Goal: Task Accomplishment & Management: Manage account settings

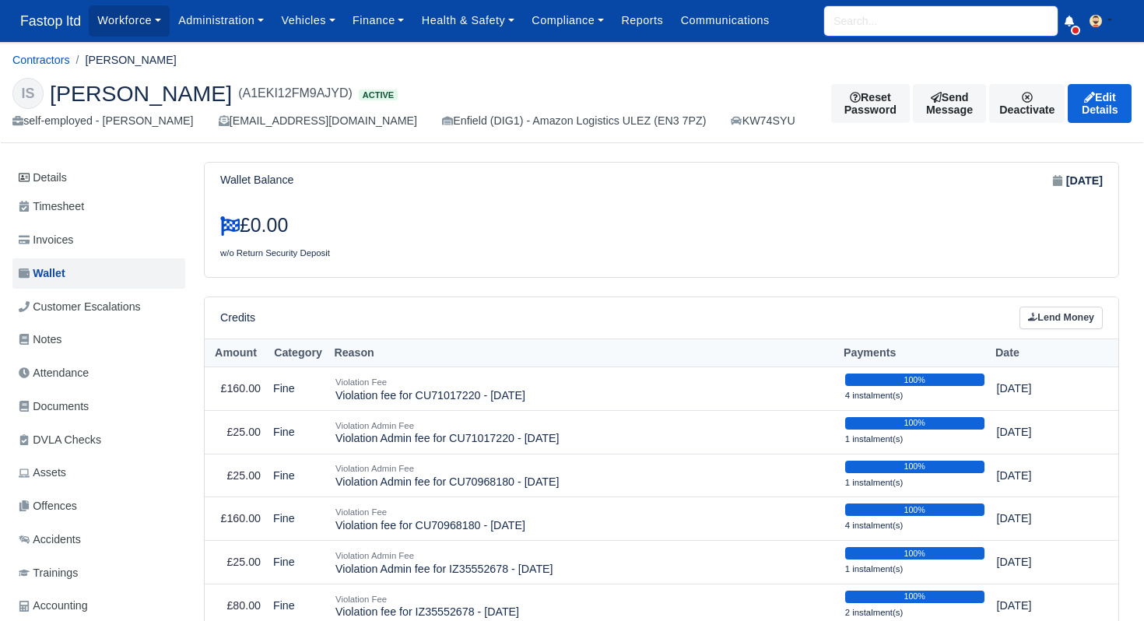
click at [851, 15] on input "search" at bounding box center [940, 21] width 233 height 30
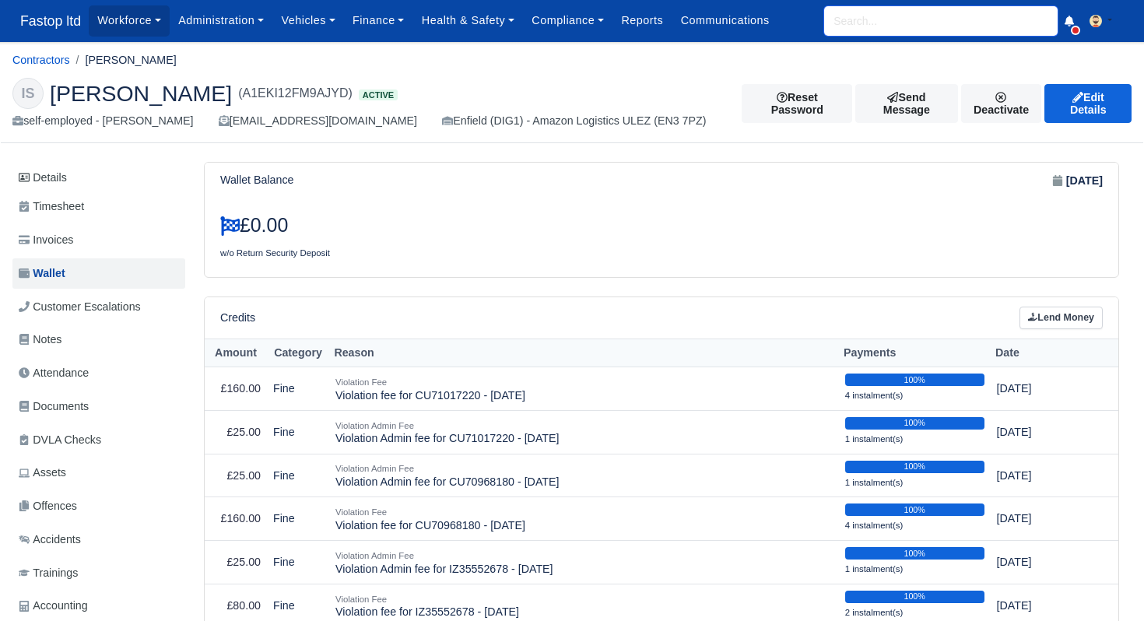
click at [839, 10] on input "search" at bounding box center [940, 21] width 233 height 30
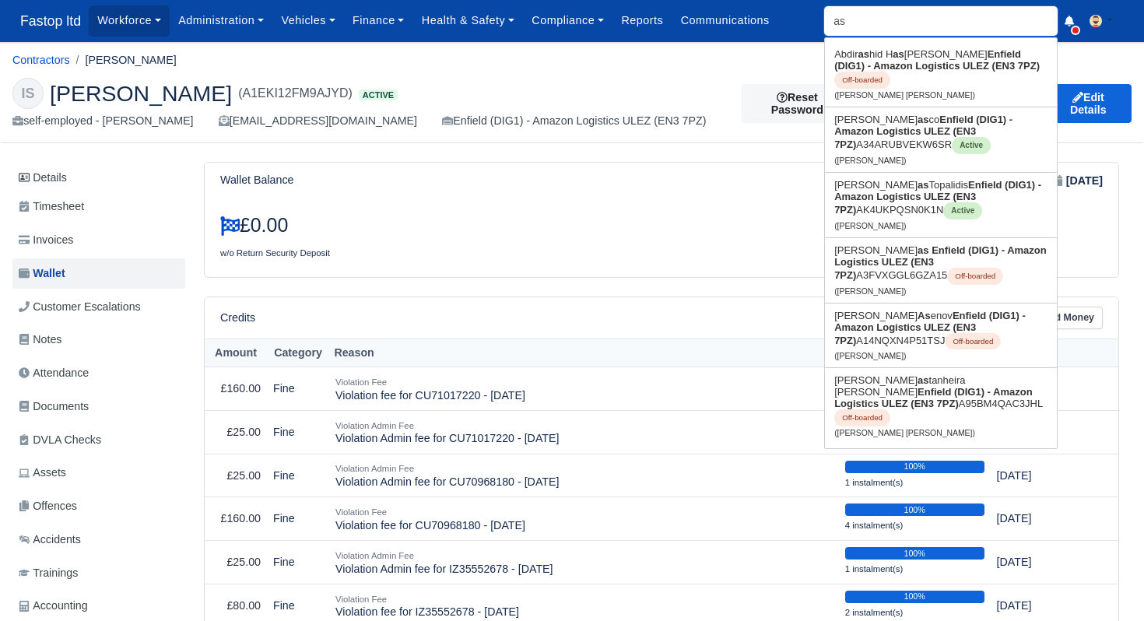
type input "a"
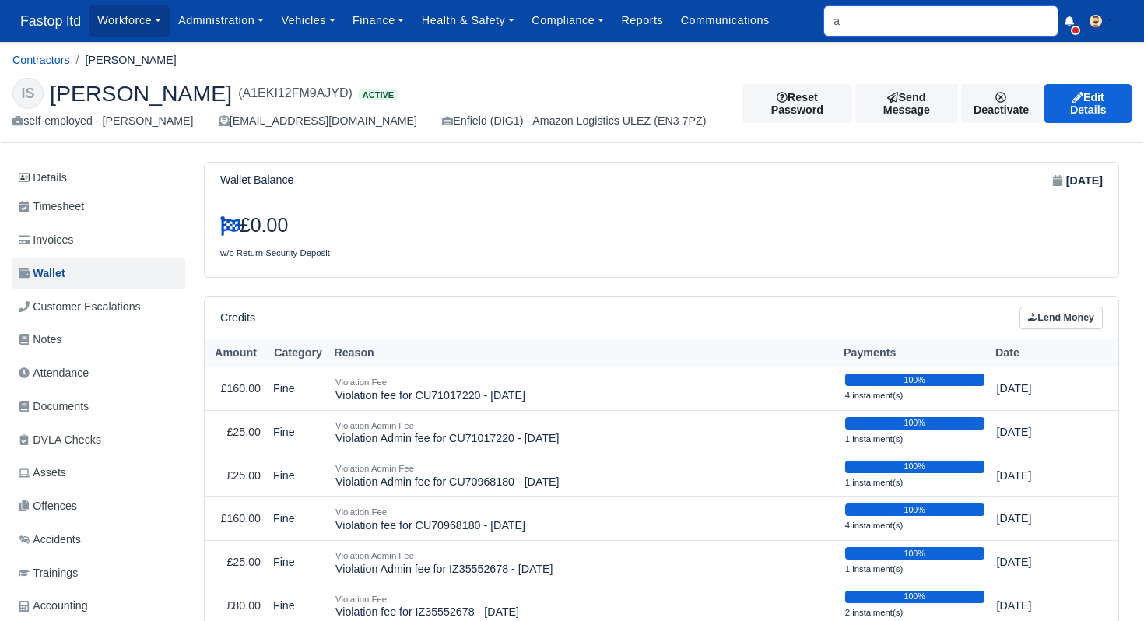
type input "az"
type input "azizullah Hassanzada"
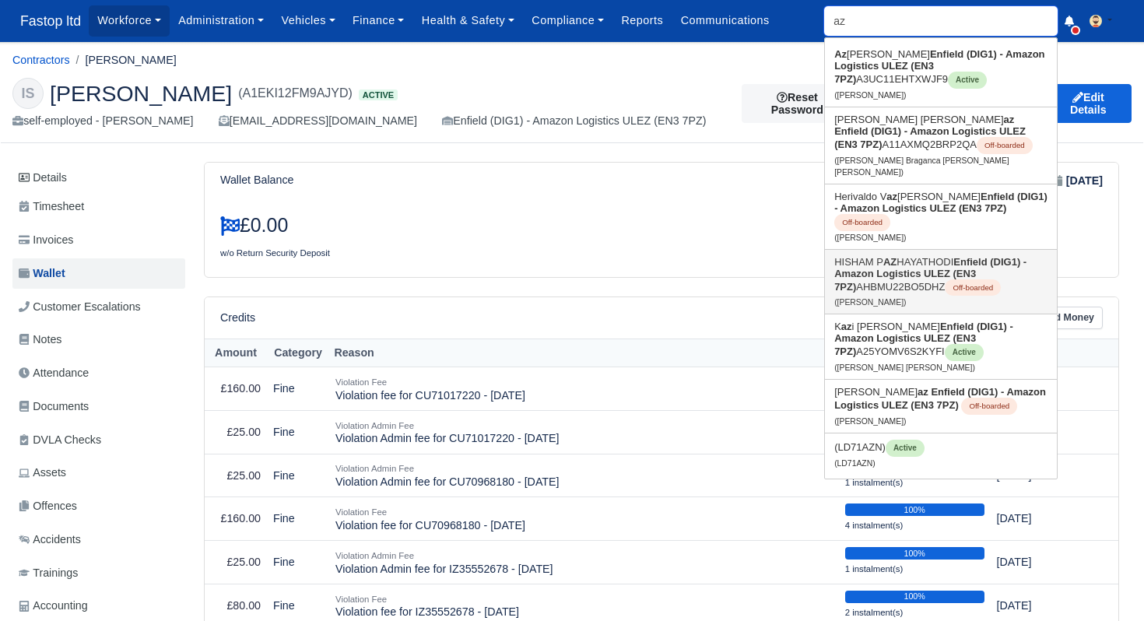
type input "a"
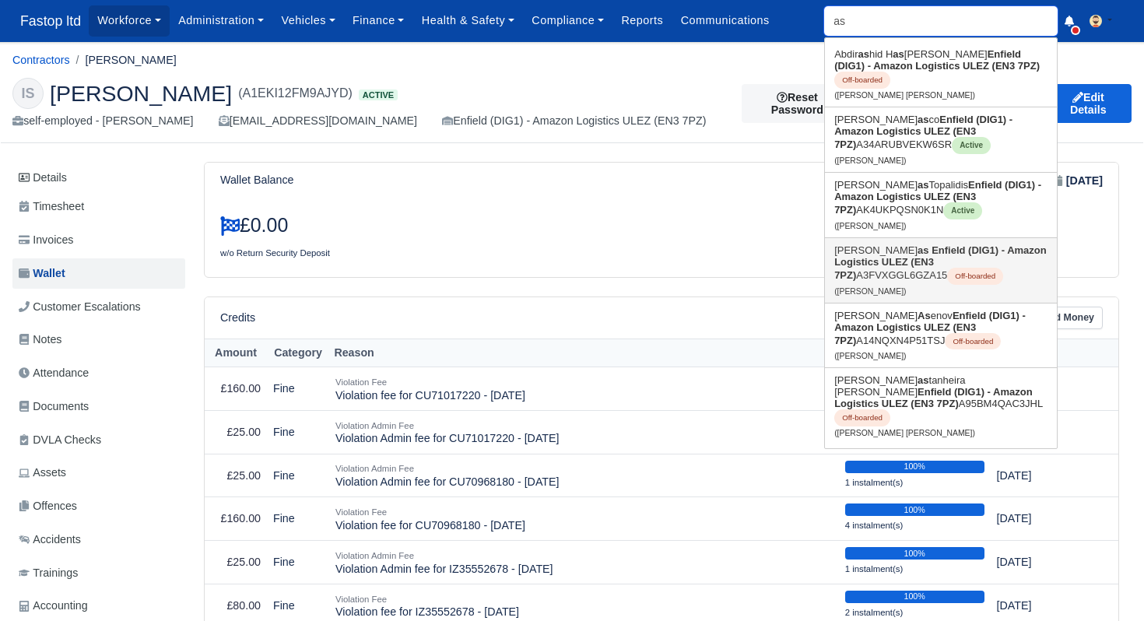
type input "a"
type input "asa"
type input "asad Mohamed Abdulahi"
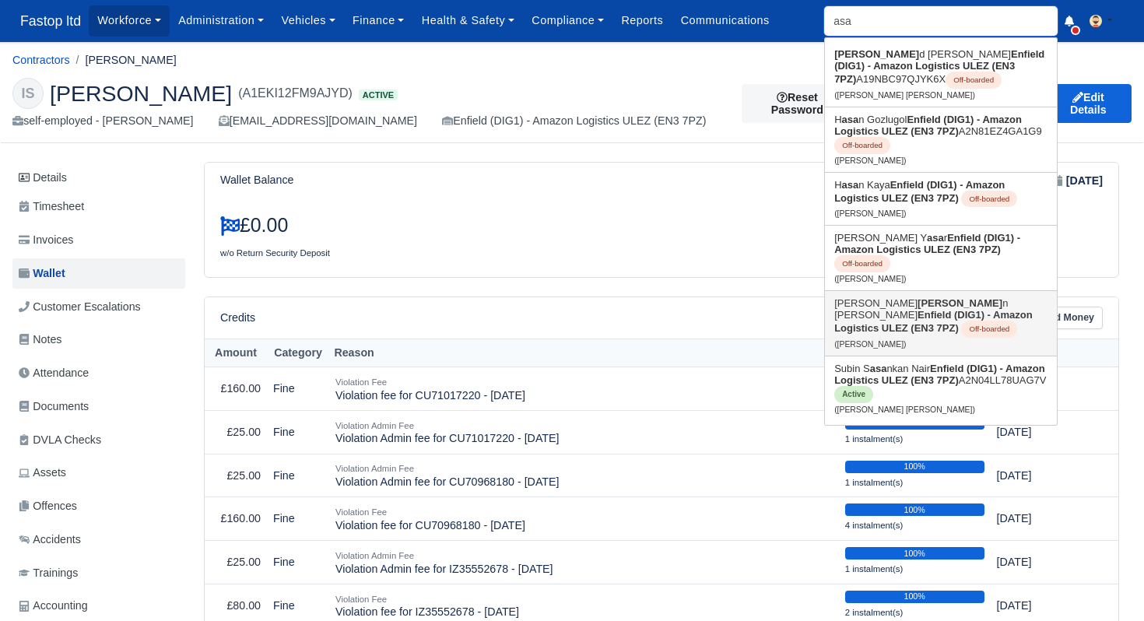
type input "as"
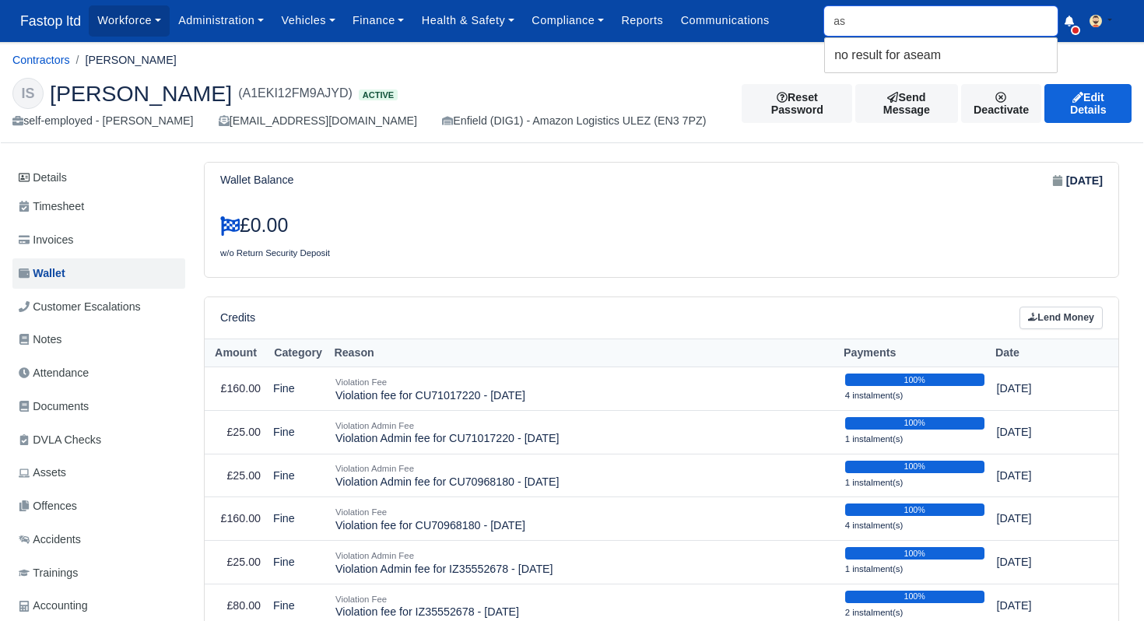
type input "a"
click at [59, 30] on span "Fastop ltd" at bounding box center [50, 20] width 76 height 31
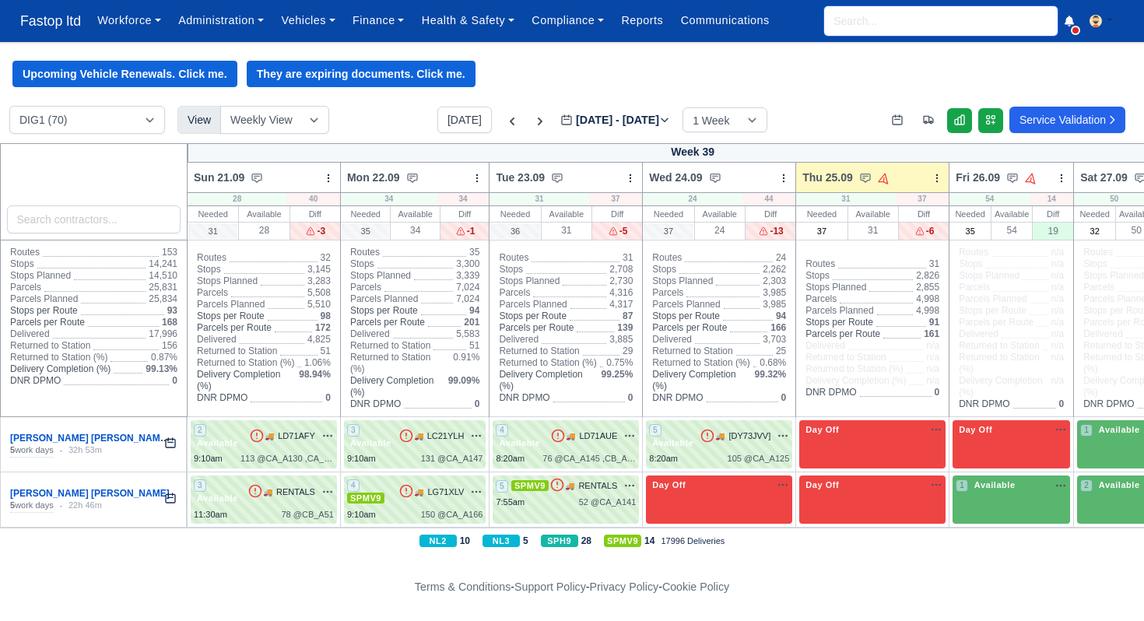
click at [866, 20] on input "search" at bounding box center [940, 21] width 233 height 30
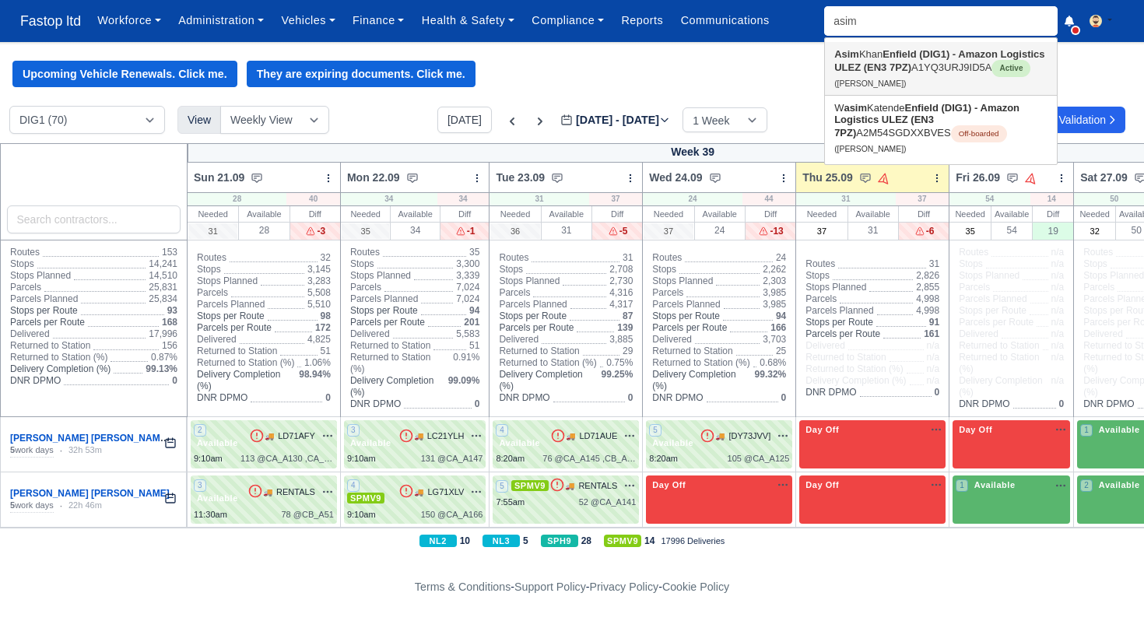
click at [907, 67] on strong "Enfield (DIG1) - Amazon Logistics ULEZ (EN3 7PZ)" at bounding box center [939, 60] width 210 height 25
type input "[PERSON_NAME]"
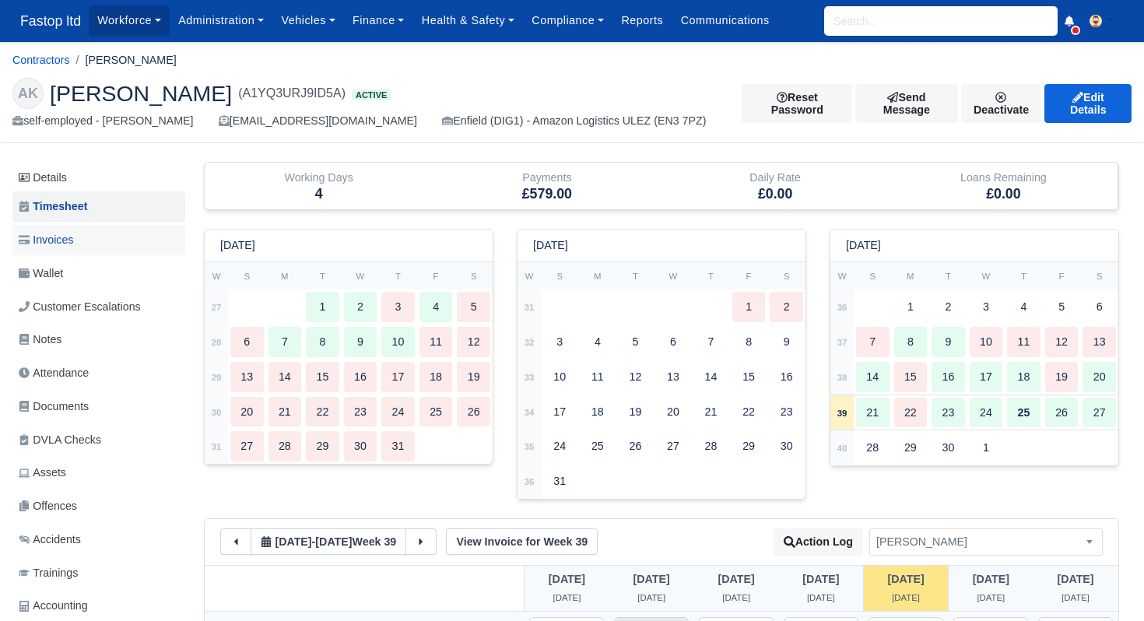
click at [61, 250] on link "Invoices" at bounding box center [98, 240] width 173 height 30
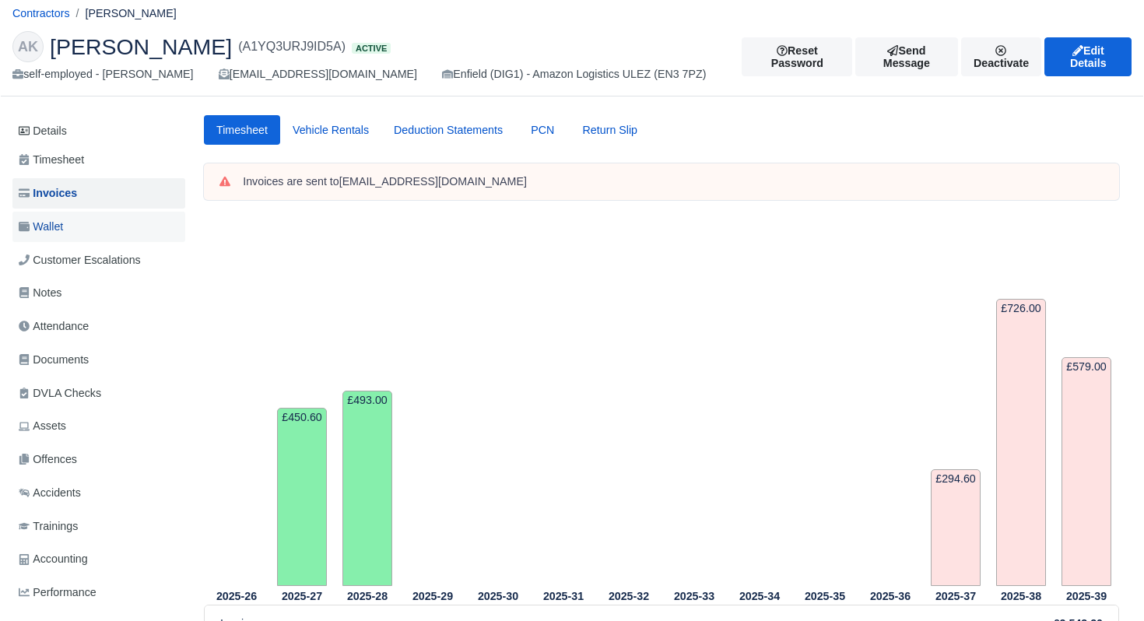
scroll to position [28, 0]
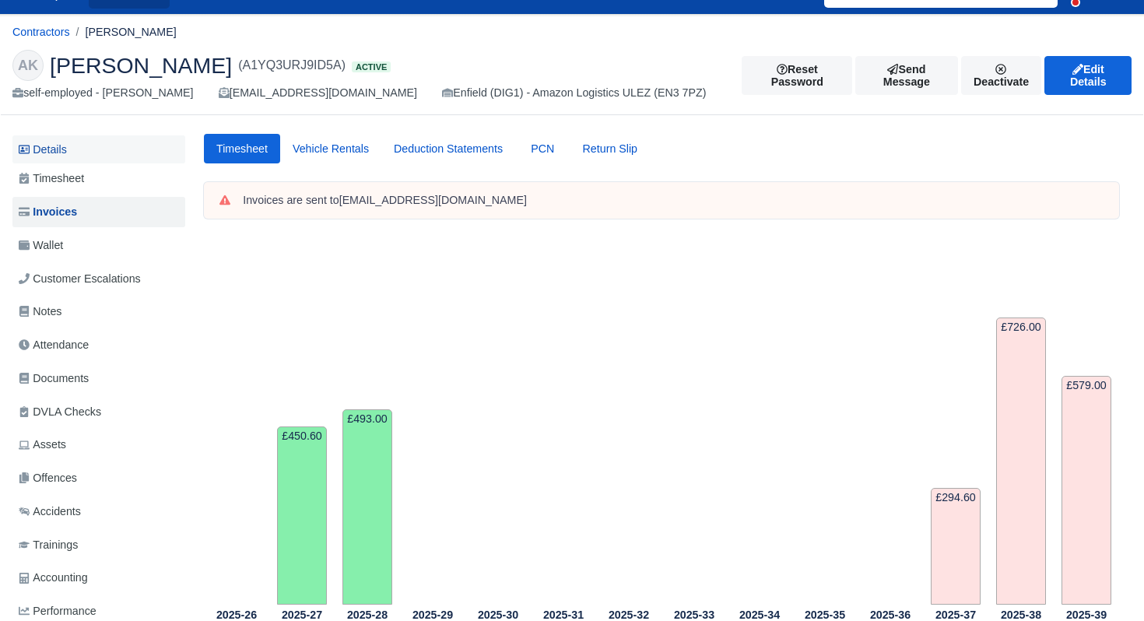
click at [57, 145] on link "Details" at bounding box center [98, 149] width 173 height 29
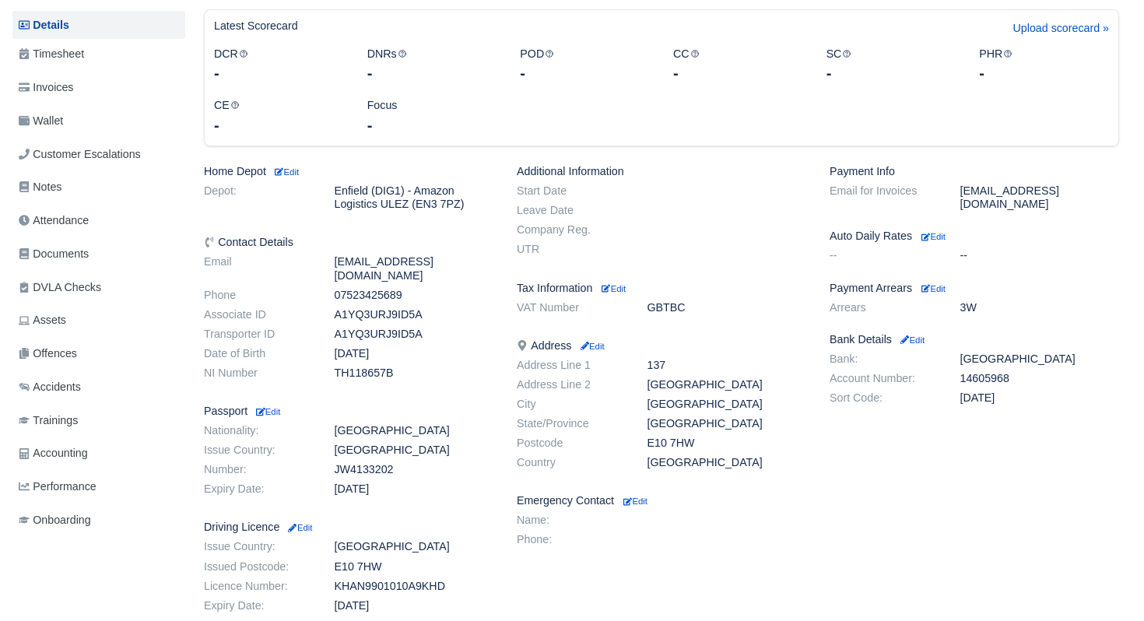
scroll to position [247, 0]
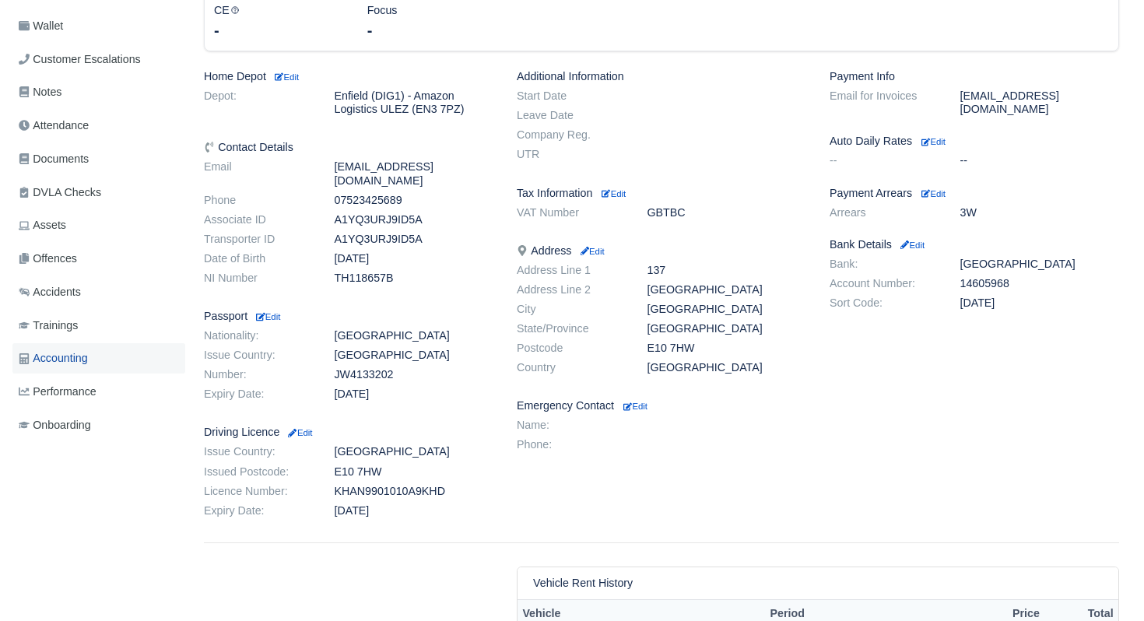
click at [73, 356] on span "Accounting" at bounding box center [53, 358] width 69 height 18
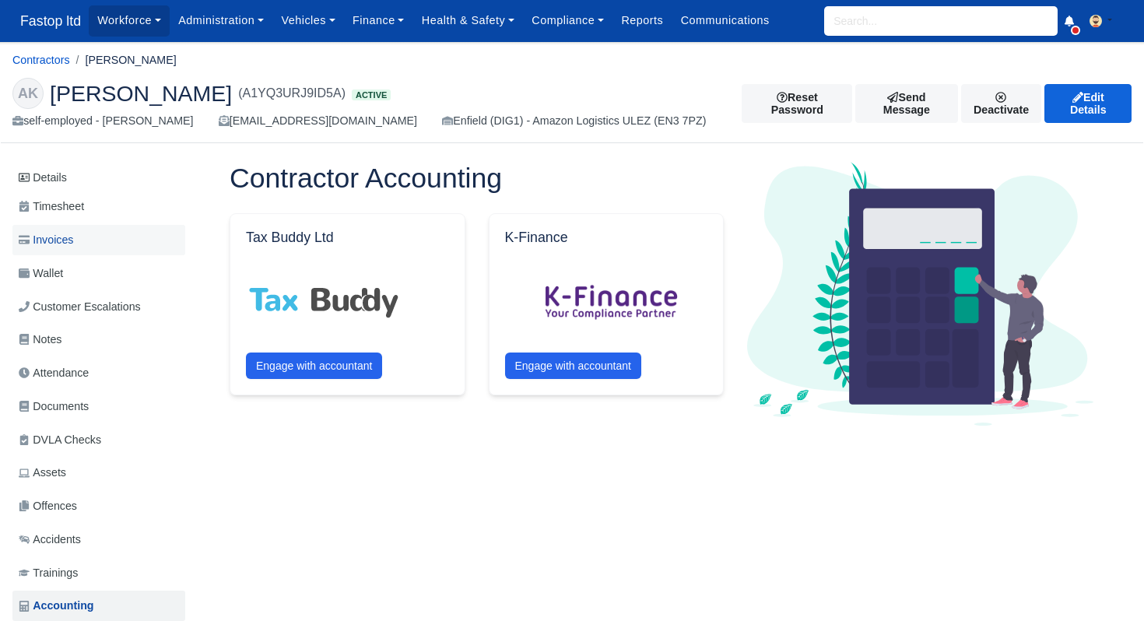
click at [55, 236] on span "Invoices" at bounding box center [46, 240] width 54 height 18
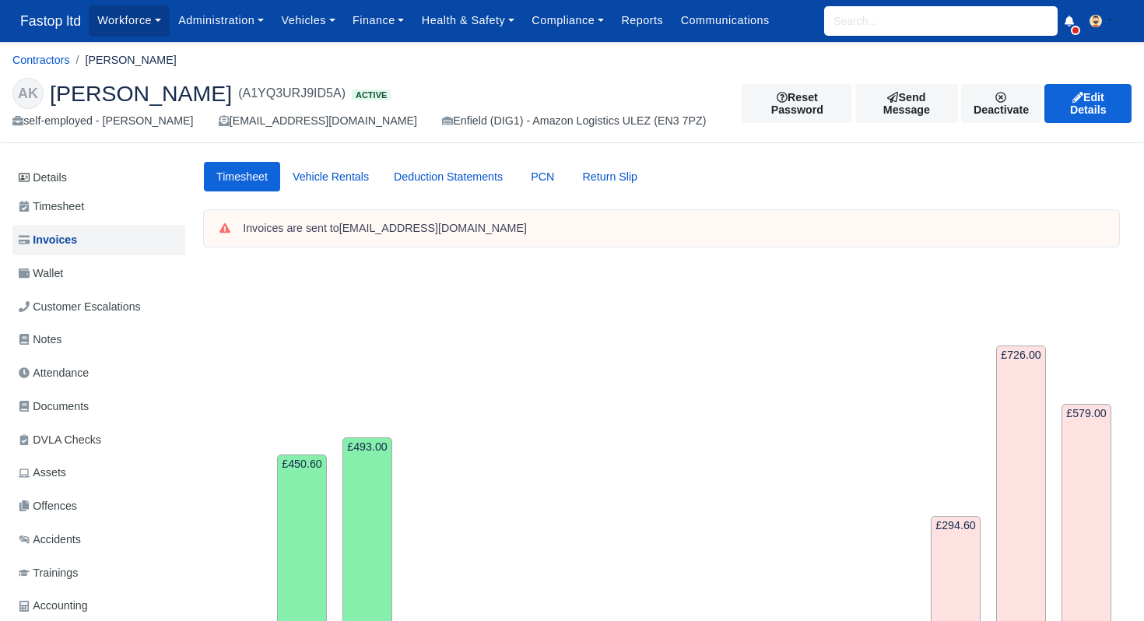
scroll to position [101, 0]
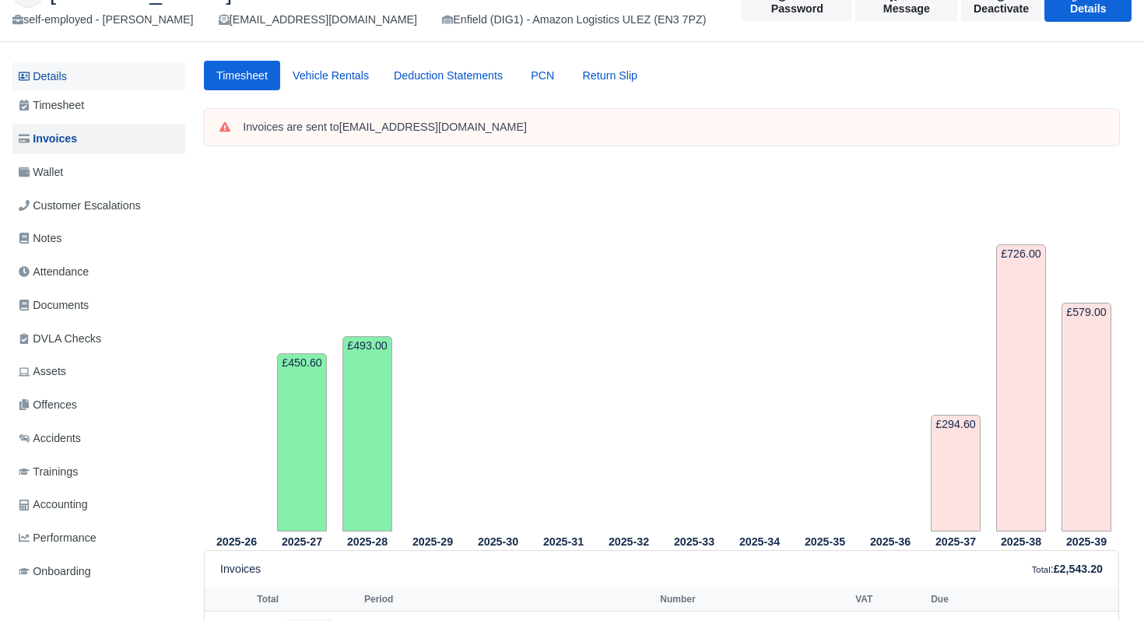
click at [64, 80] on link "Details" at bounding box center [98, 76] width 173 height 29
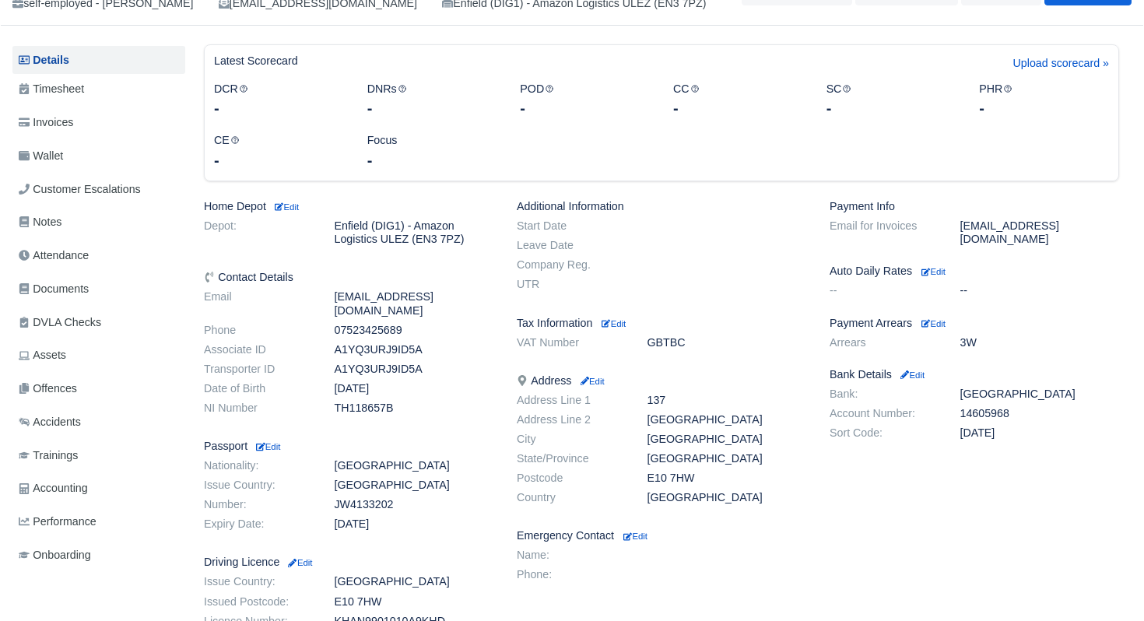
scroll to position [121, 0]
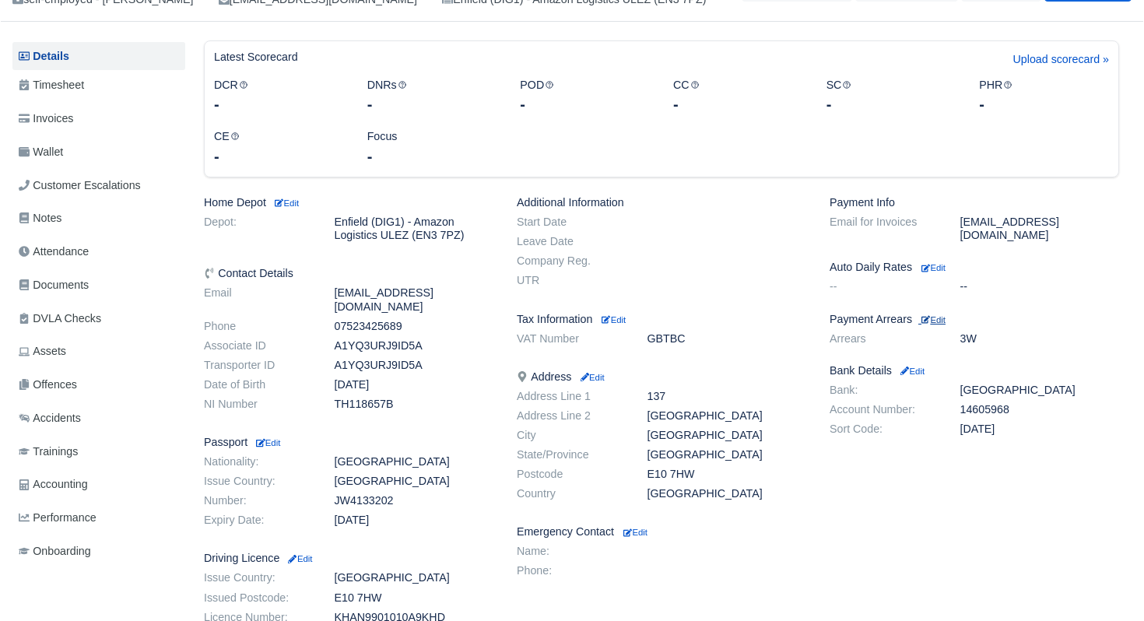
click at [945, 315] on small "Edit" at bounding box center [933, 319] width 24 height 9
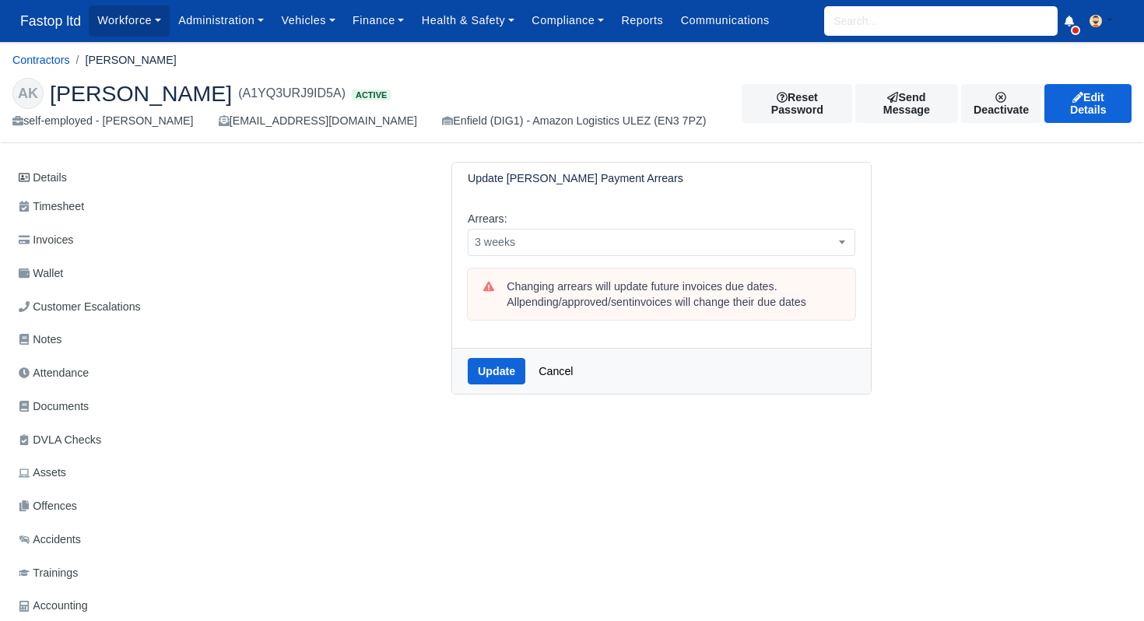
click at [734, 226] on div "Arrears: -- 1 week 2 weeks 3 weeks 4 weeks 5 weeks 6 weeks 7 weeks 8 weeks 9 we…" at bounding box center [661, 233] width 387 height 47
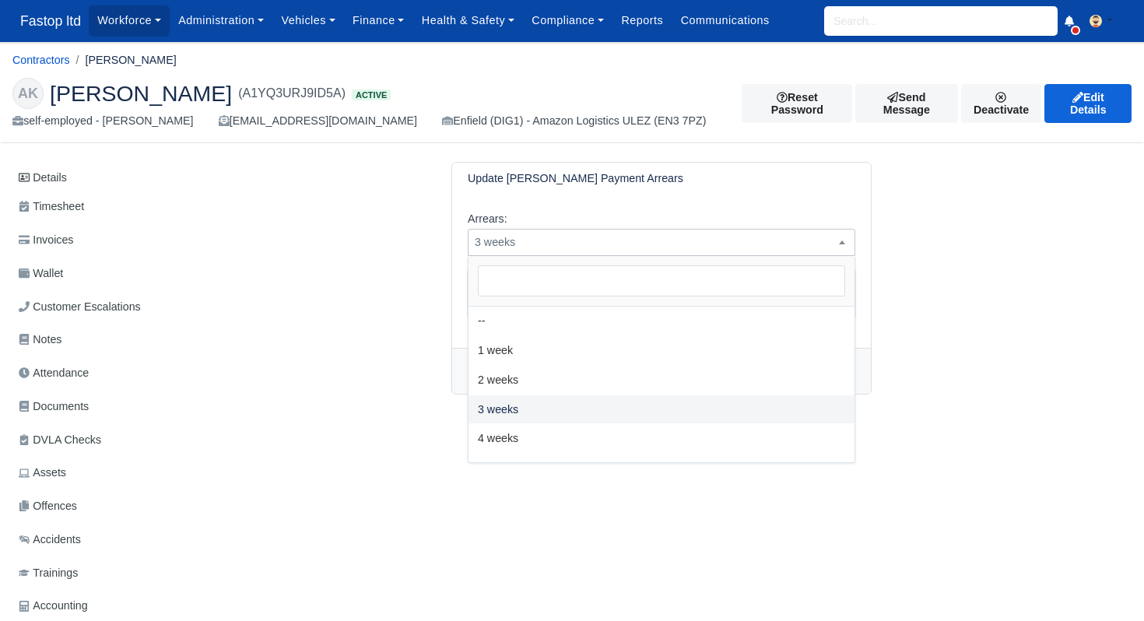
click at [723, 240] on span "3 weeks" at bounding box center [661, 242] width 386 height 19
select select "2W"
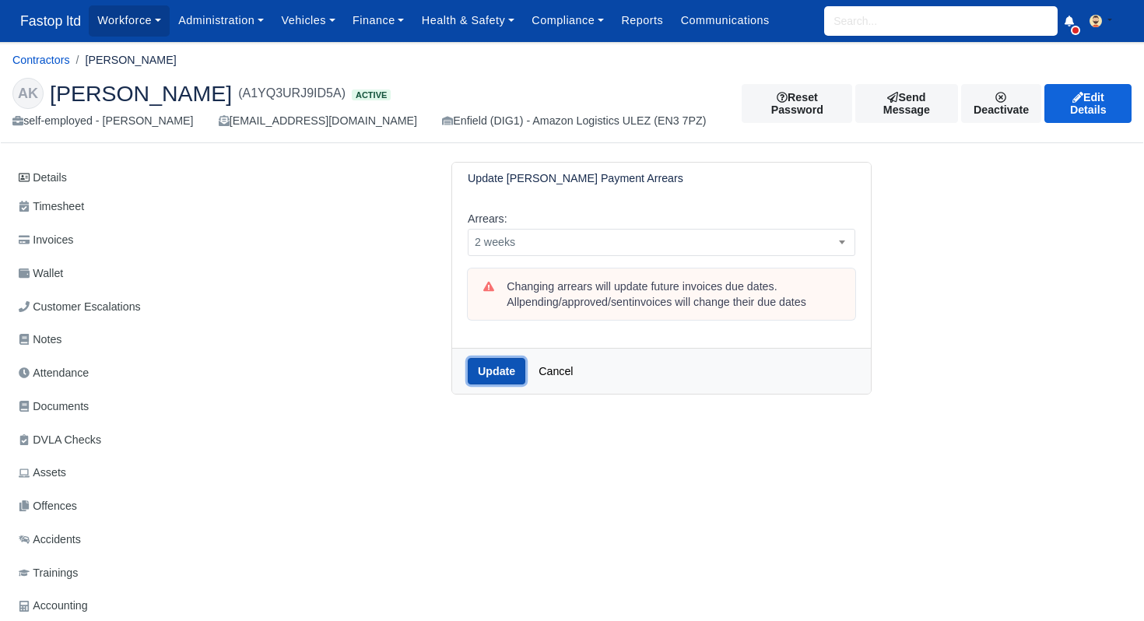
click at [489, 370] on button "Update" at bounding box center [497, 371] width 58 height 26
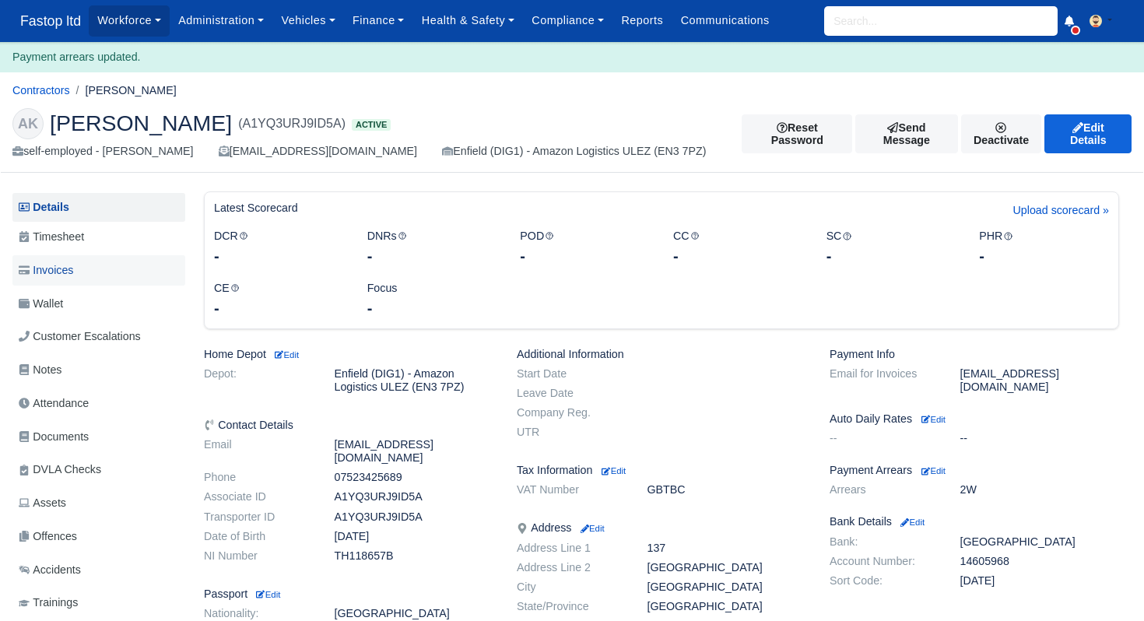
click at [59, 275] on span "Invoices" at bounding box center [46, 270] width 54 height 18
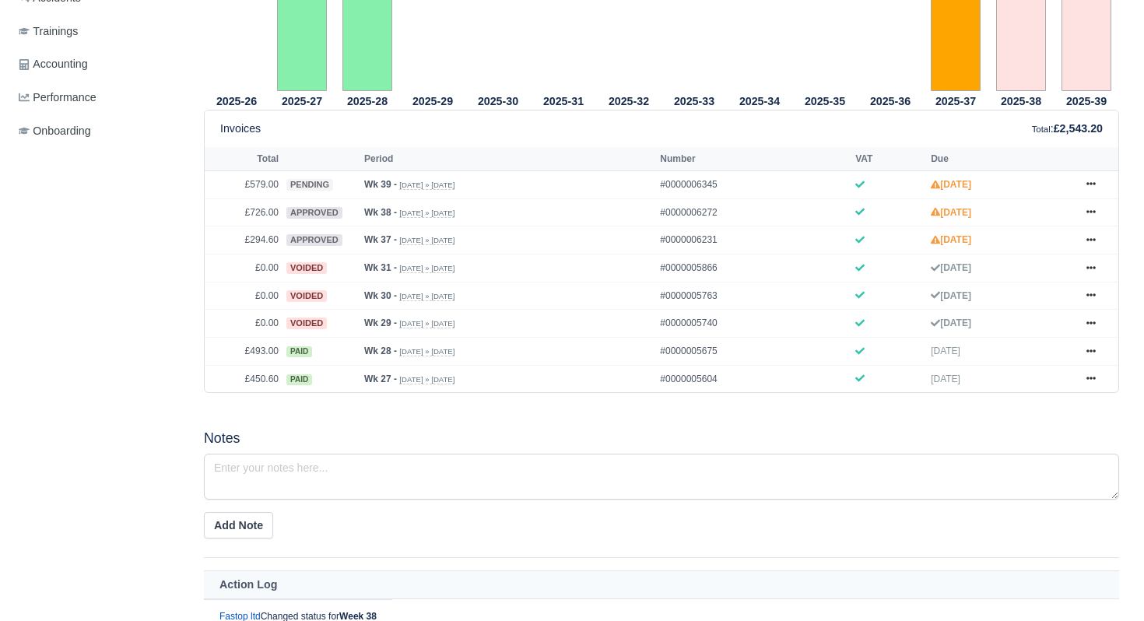
scroll to position [555, 0]
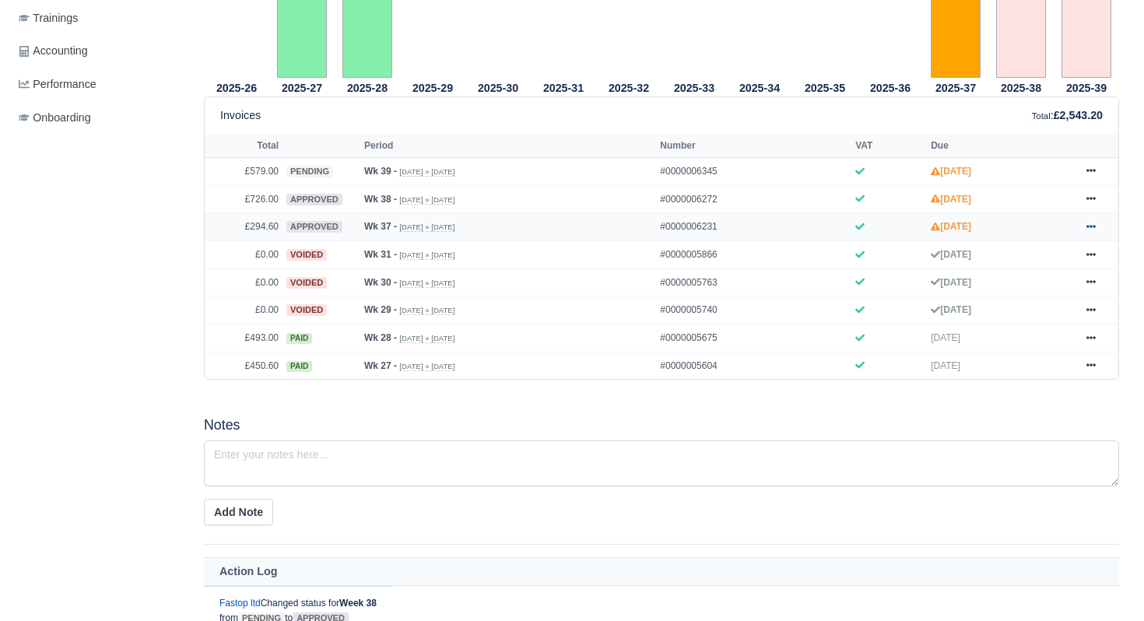
click at [1091, 231] on icon at bounding box center [1090, 226] width 9 height 9
click at [1002, 305] on link "Send" at bounding box center [1032, 288] width 138 height 33
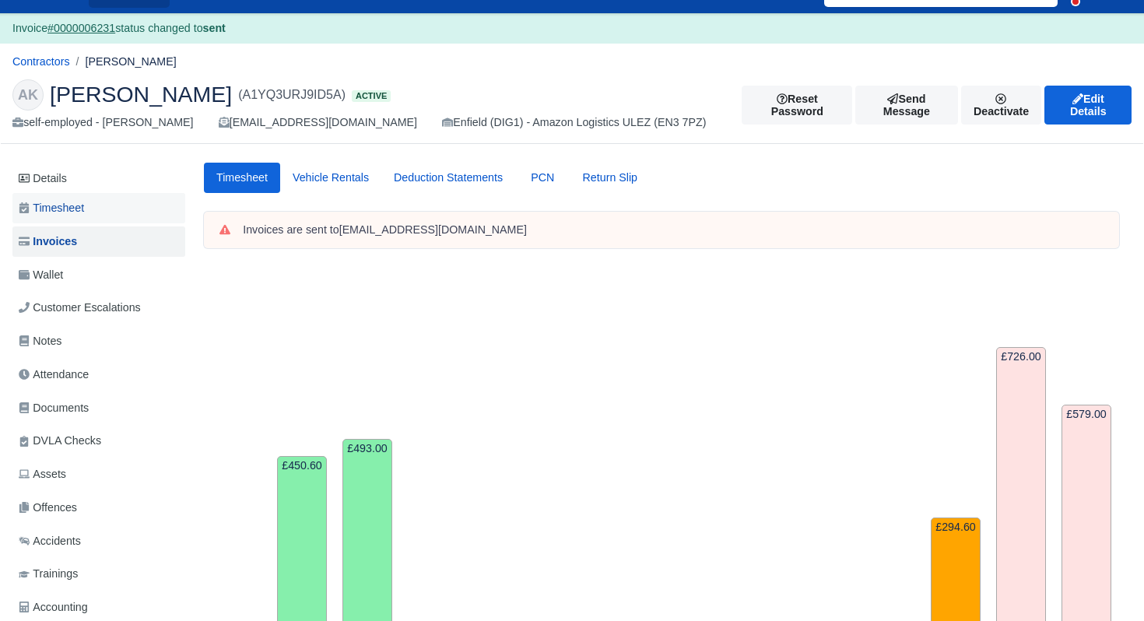
scroll to position [6, 0]
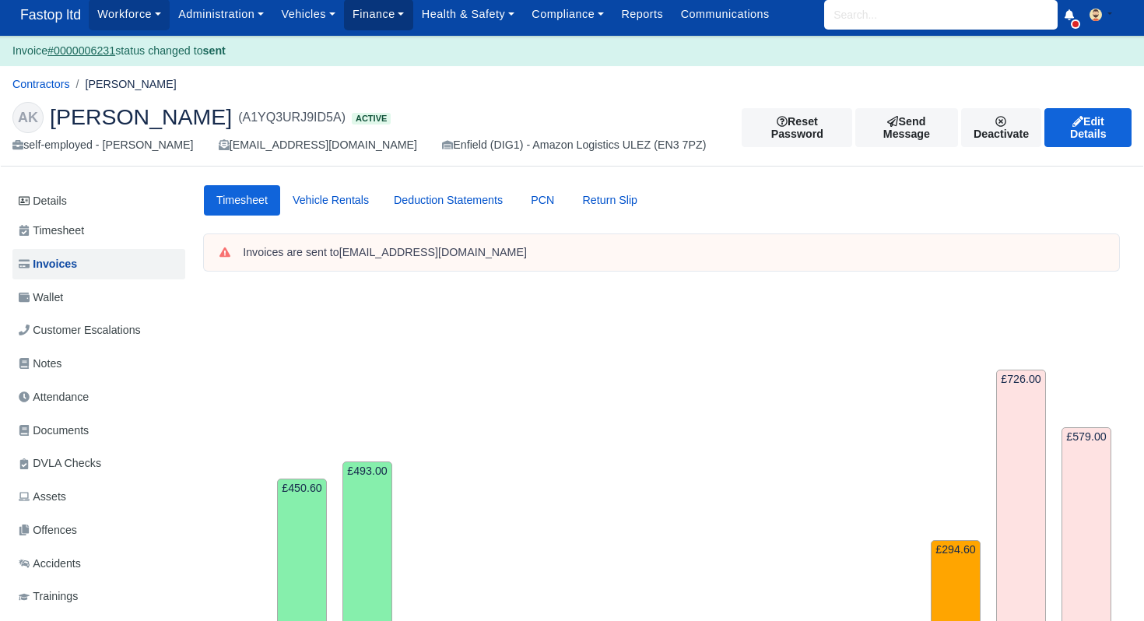
click at [385, 19] on link "Finance" at bounding box center [378, 14] width 69 height 30
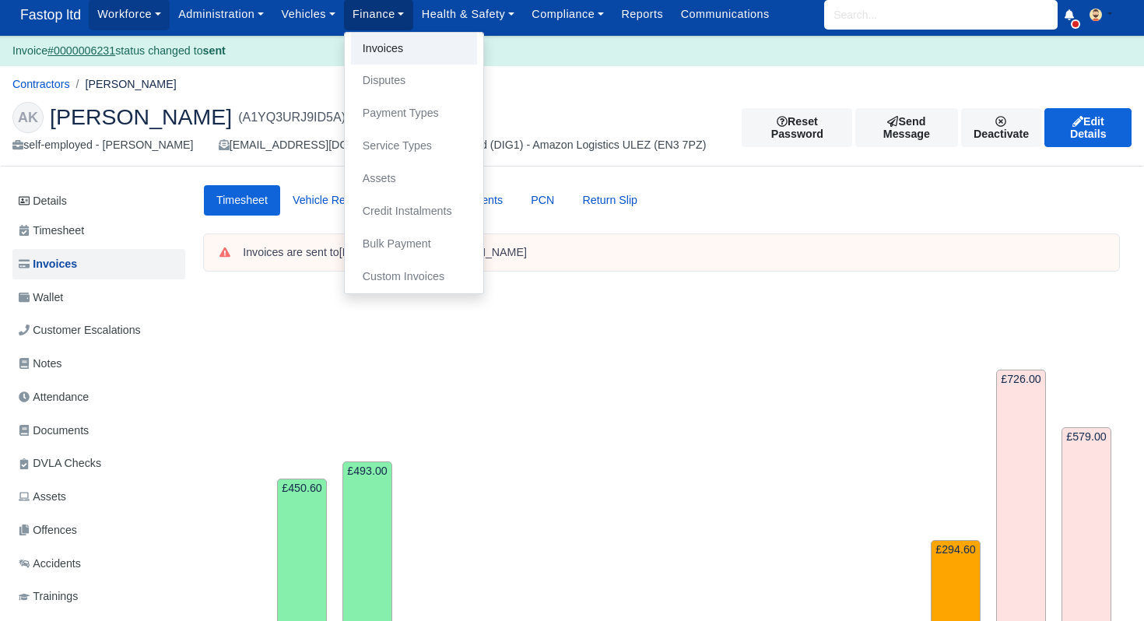
click at [389, 47] on link "Invoices" at bounding box center [414, 49] width 126 height 33
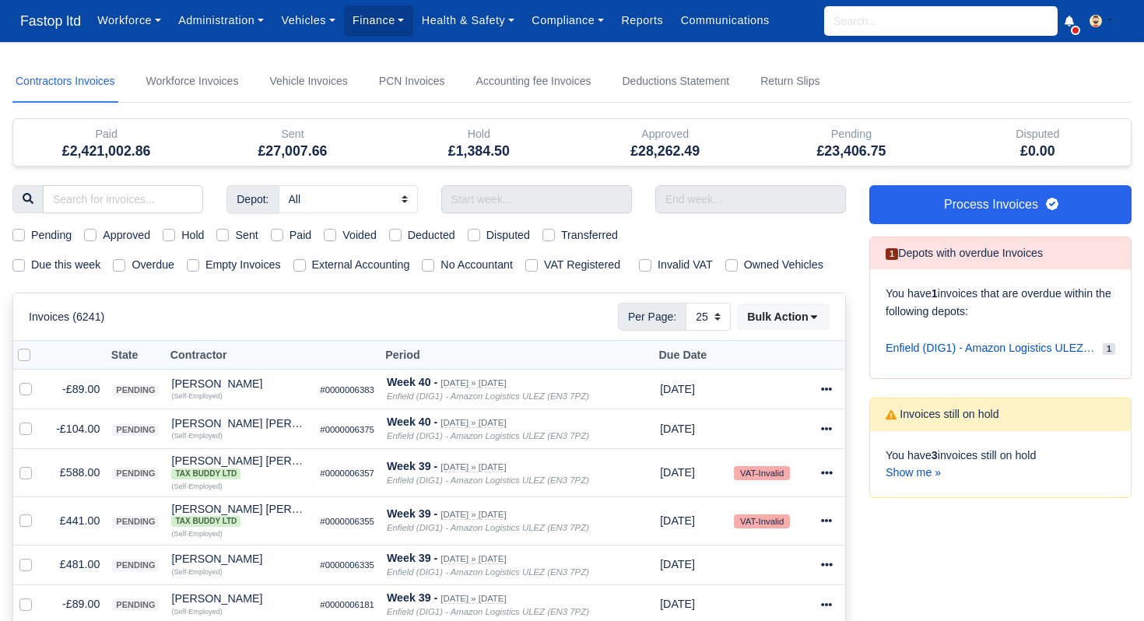
select select "25"
click at [31, 268] on label "Due this week" at bounding box center [65, 265] width 69 height 18
click at [18, 268] on input "Due this week" at bounding box center [18, 262] width 12 height 12
checkbox input "true"
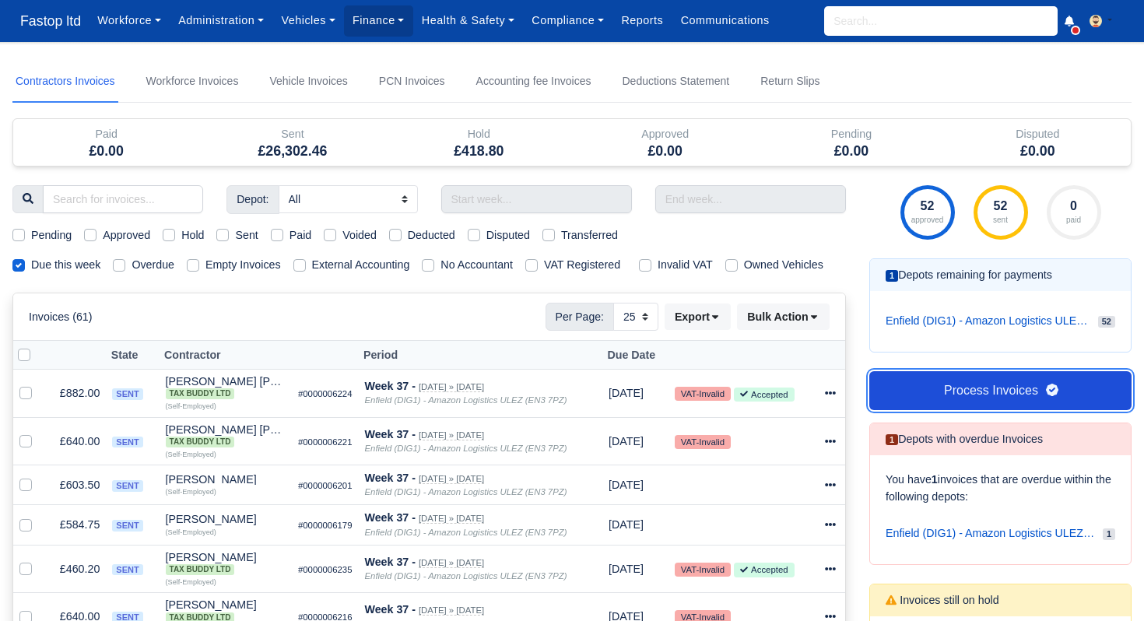
click at [960, 393] on link "Process Invoices" at bounding box center [1000, 390] width 262 height 39
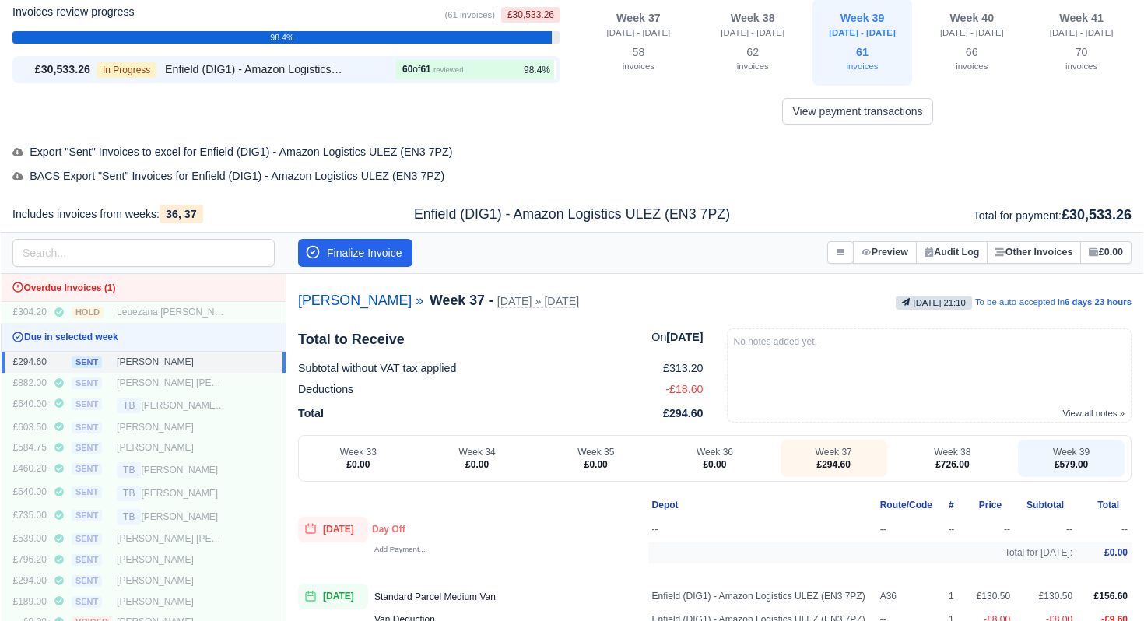
scroll to position [78, 0]
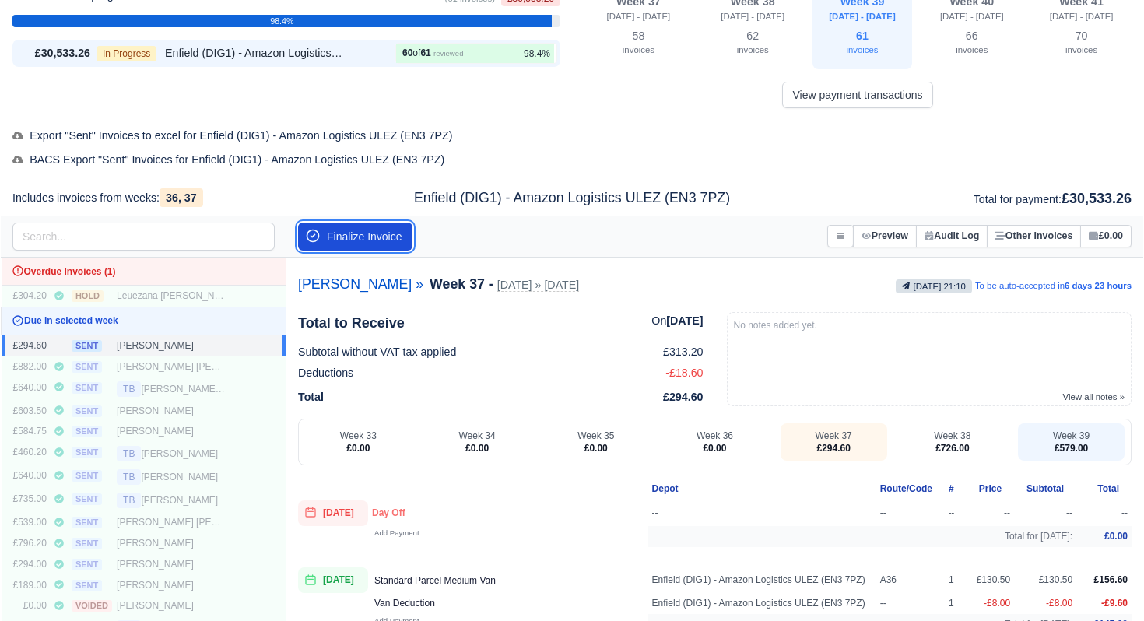
click at [359, 243] on button "Finalize Invoice" at bounding box center [355, 236] width 114 height 28
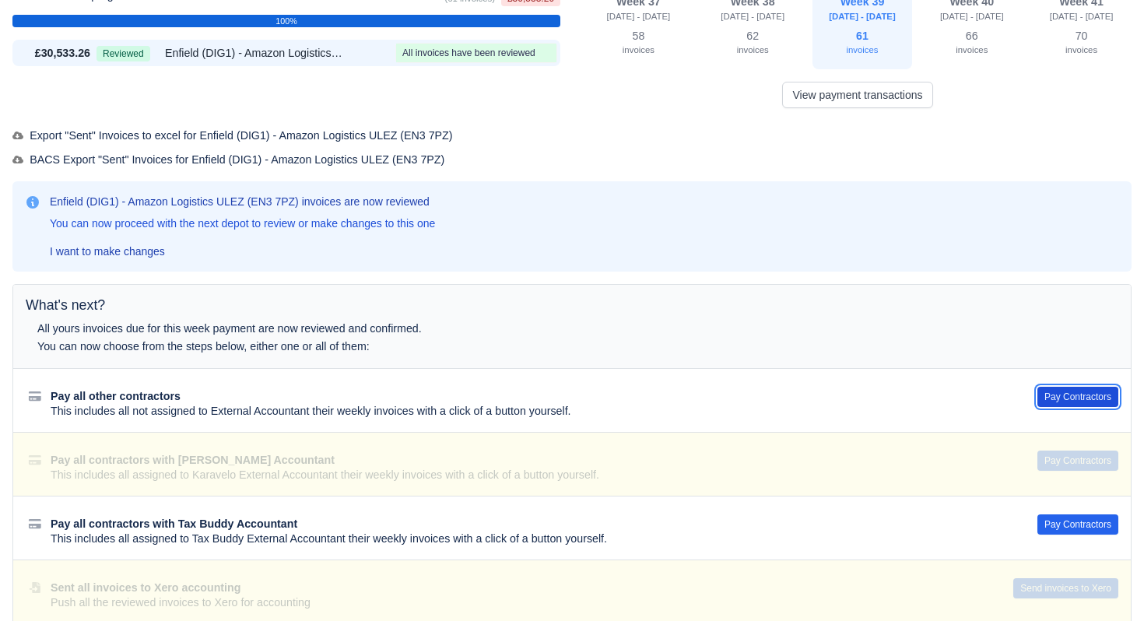
click at [1075, 393] on button "Pay Contractors" at bounding box center [1077, 397] width 81 height 20
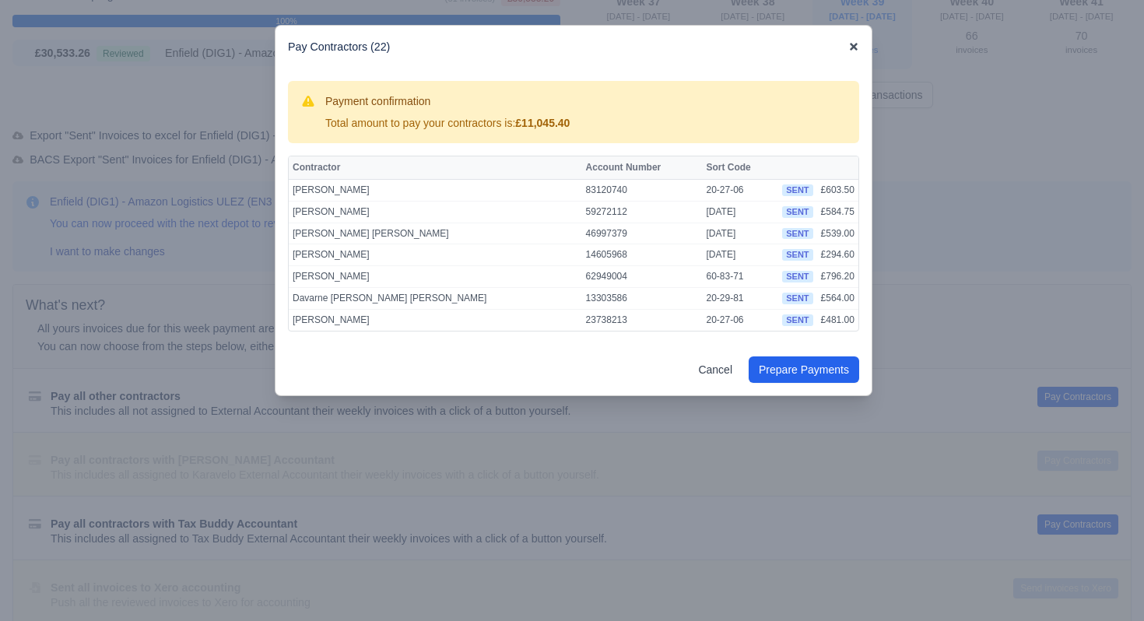
click at [852, 48] on icon at bounding box center [853, 47] width 8 height 8
